Goal: Task Accomplishment & Management: Manage account settings

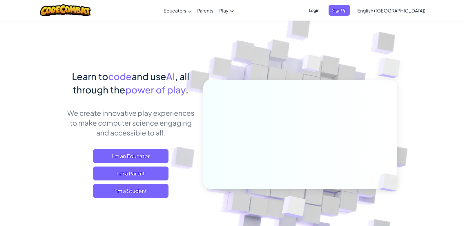
click at [323, 12] on span "Login" at bounding box center [313, 10] width 17 height 11
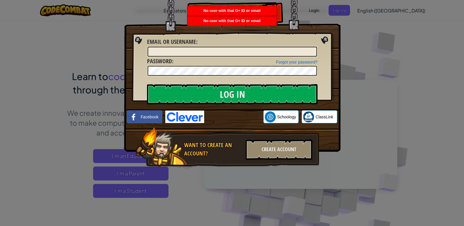
click at [247, 16] on div "No user with that G+ ID or email" at bounding box center [231, 21] width 89 height 10
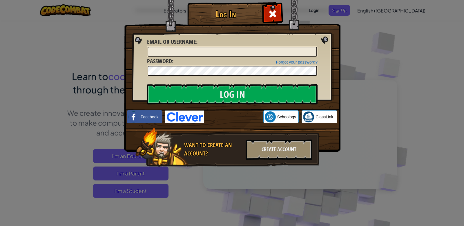
click at [186, 115] on img at bounding box center [184, 116] width 39 height 12
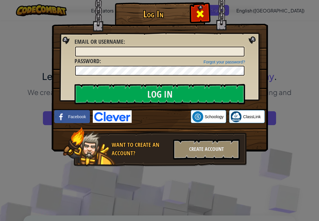
click at [199, 17] on span at bounding box center [199, 13] width 9 height 9
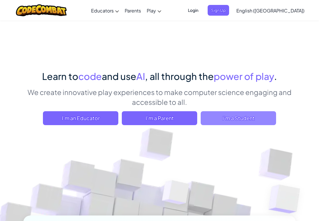
click at [248, 116] on span "I'm a Student" at bounding box center [238, 118] width 75 height 14
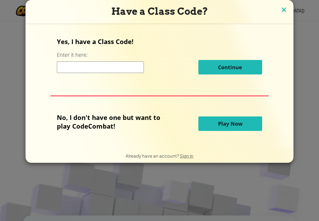
click at [281, 9] on img at bounding box center [284, 10] width 8 height 9
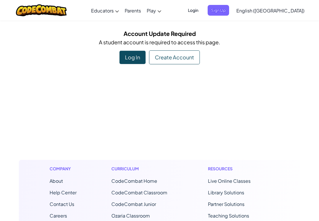
drag, startPoint x: 135, startPoint y: 55, endPoint x: 138, endPoint y: 54, distance: 3.3
click at [138, 54] on div "Log In" at bounding box center [132, 57] width 26 height 13
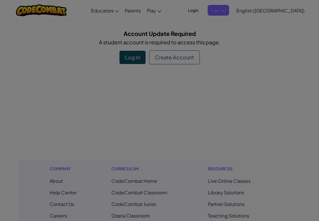
click at [0, 0] on input "Log In" at bounding box center [0, 0] width 0 height 0
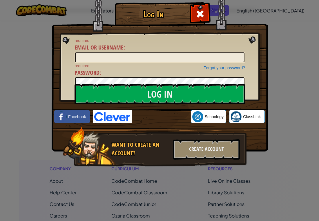
click at [113, 108] on img at bounding box center [160, 67] width 216 height 169
click at [112, 110] on img at bounding box center [112, 116] width 39 height 12
click at [114, 123] on img at bounding box center [112, 116] width 39 height 12
click at [116, 125] on img at bounding box center [160, 67] width 216 height 169
click at [112, 114] on img at bounding box center [112, 116] width 39 height 12
